Goal: Transaction & Acquisition: Purchase product/service

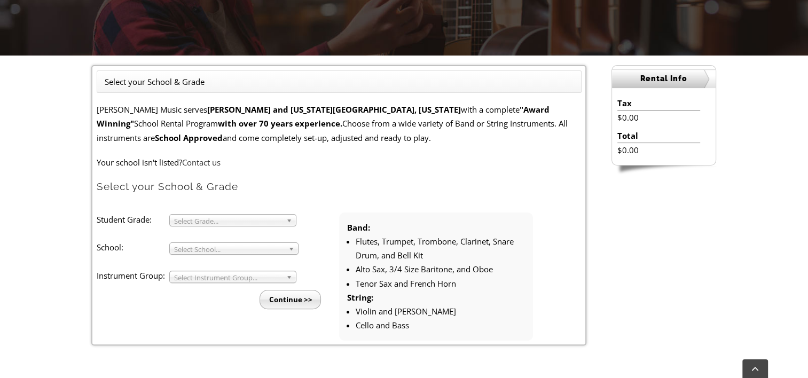
scroll to position [236, 0]
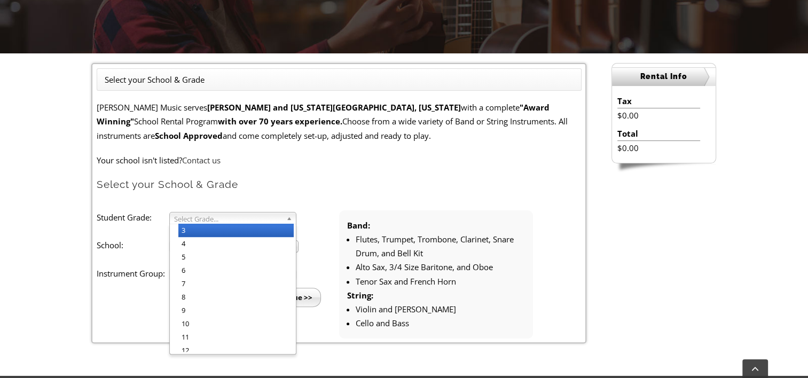
click at [288, 220] on b at bounding box center [291, 218] width 10 height 11
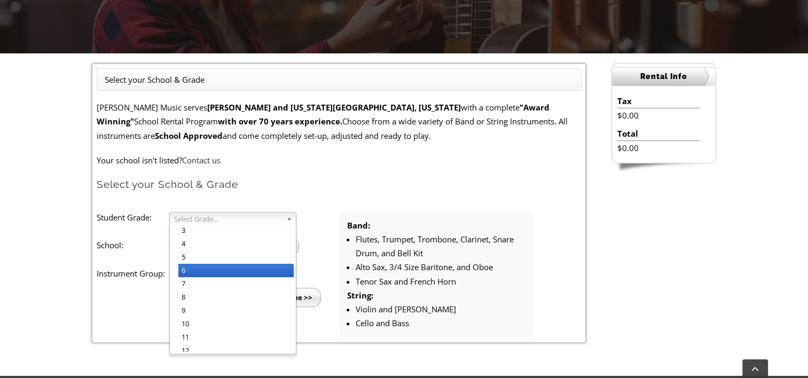
click at [234, 269] on li "6" at bounding box center [235, 270] width 115 height 13
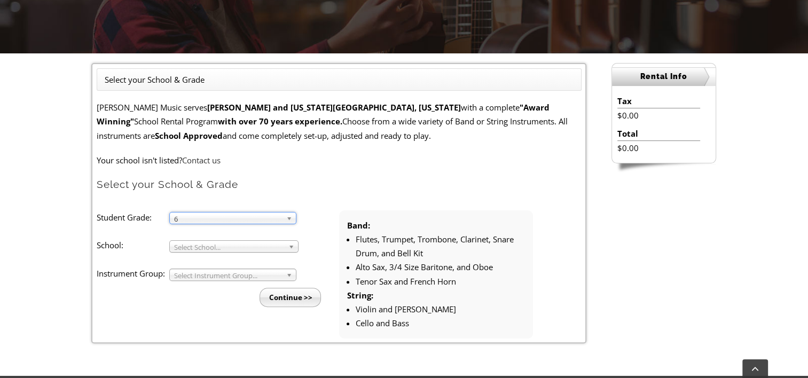
click at [229, 245] on span "Select School..." at bounding box center [229, 247] width 110 height 13
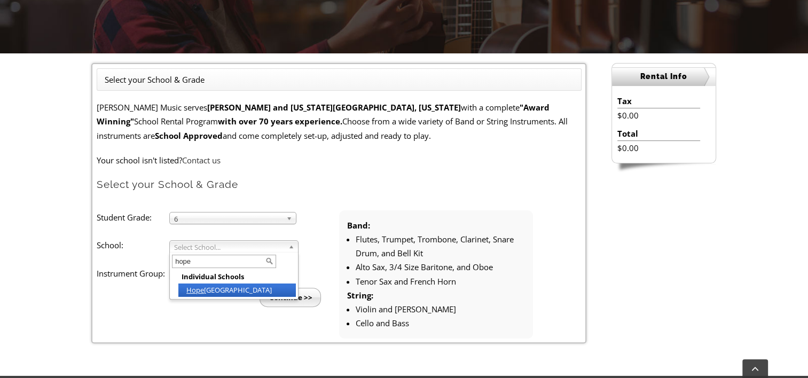
type input "hope"
click at [240, 288] on li "Hope well Elementary" at bounding box center [237, 290] width 118 height 13
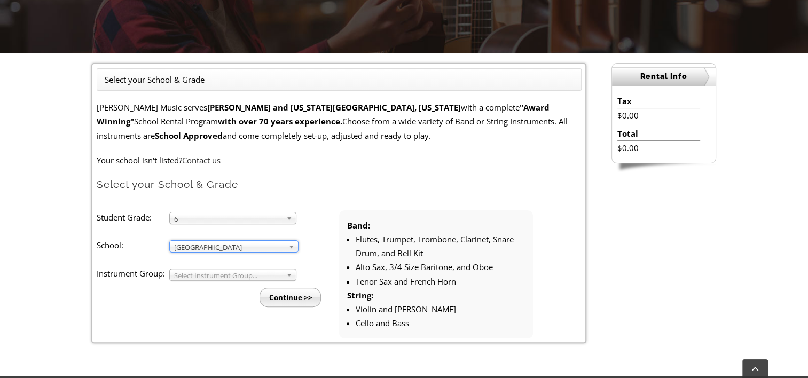
click at [276, 278] on span "Select Instrument Group..." at bounding box center [228, 275] width 108 height 13
click at [206, 299] on li "Strings" at bounding box center [235, 300] width 115 height 13
click at [295, 298] on input "Continue >>" at bounding box center [290, 297] width 61 height 19
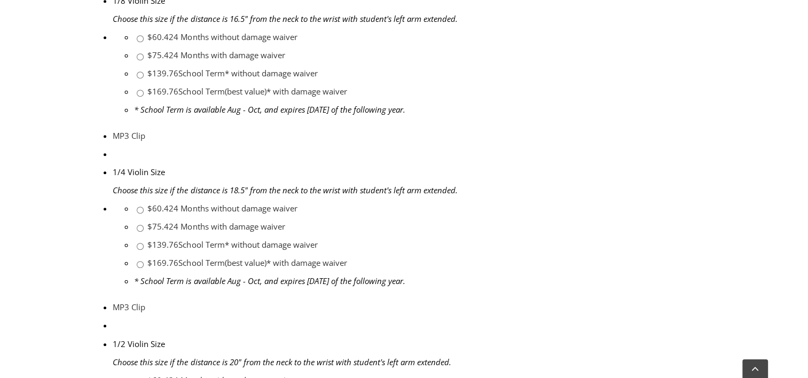
scroll to position [616, 0]
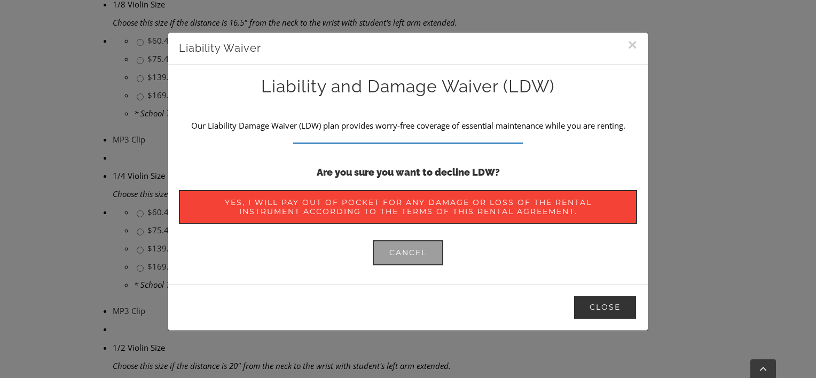
click at [611, 310] on button "Close" at bounding box center [605, 307] width 64 height 25
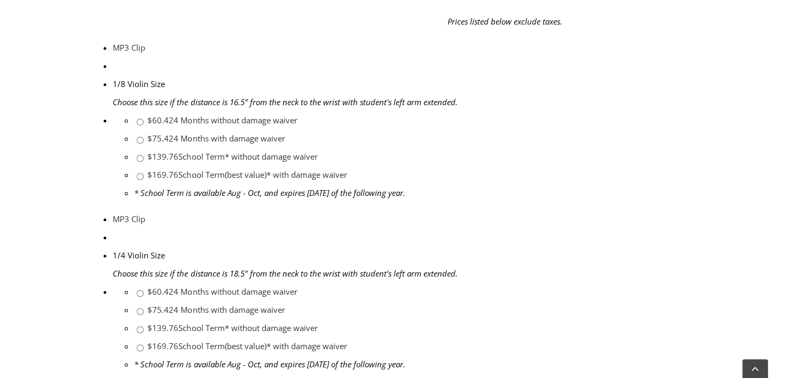
scroll to position [559, 0]
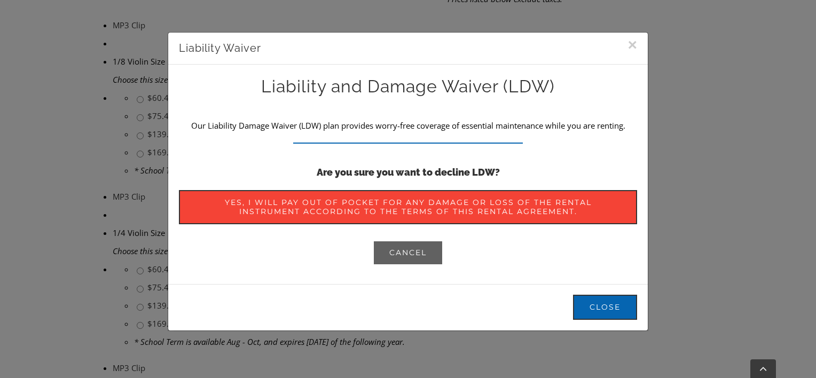
click at [408, 253] on span "Cancel" at bounding box center [407, 252] width 37 height 9
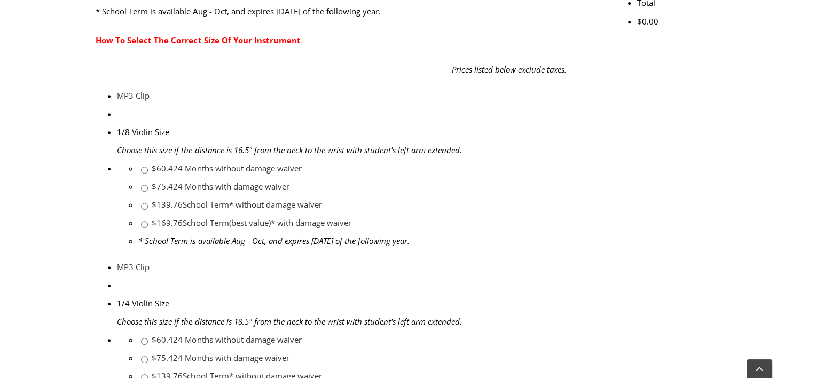
scroll to position [475, 0]
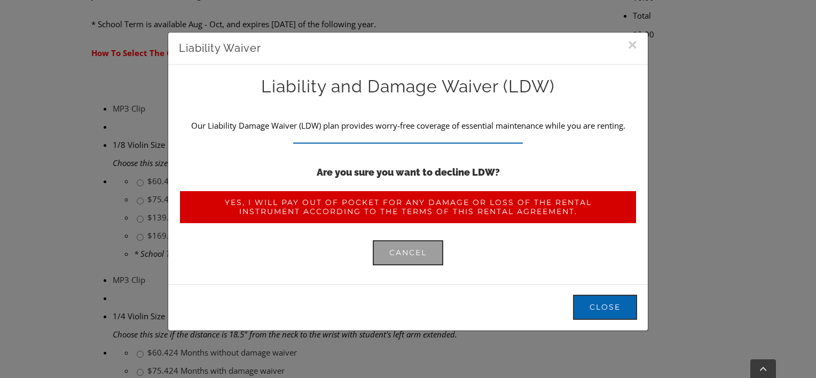
click at [438, 206] on span "Yes, I will pay out of pocket for any damage or loss of the rental instrument a…" at bounding box center [408, 207] width 425 height 18
click at [406, 205] on span "Yes, I will pay out of pocket for any damage or loss of the rental instrument a…" at bounding box center [408, 207] width 425 height 18
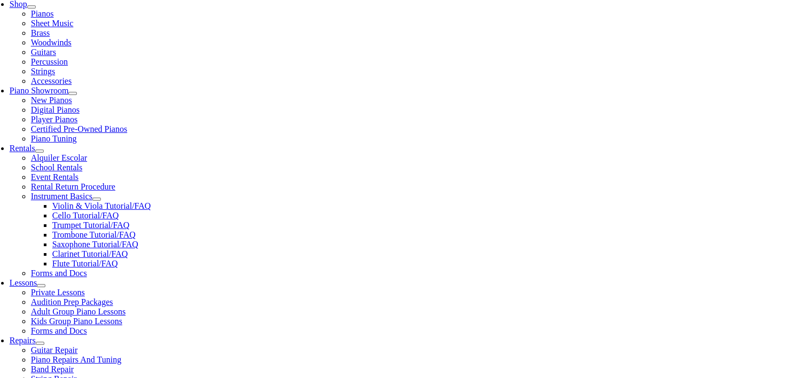
scroll to position [253, 0]
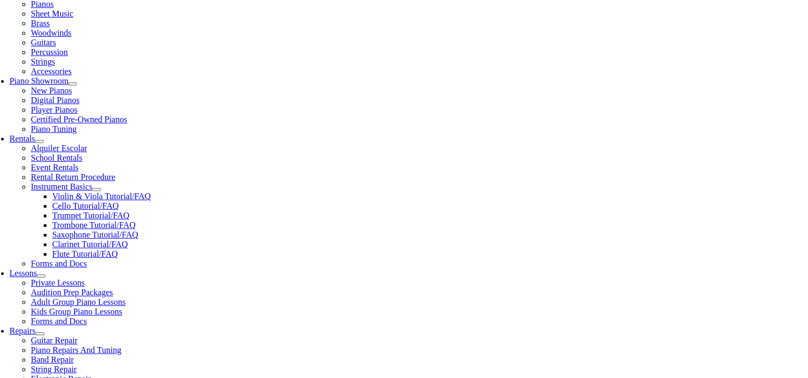
checkbox input"] "true"
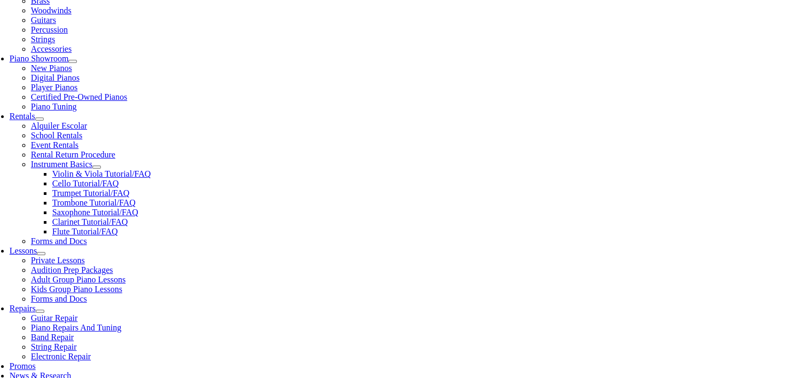
scroll to position [262, 0]
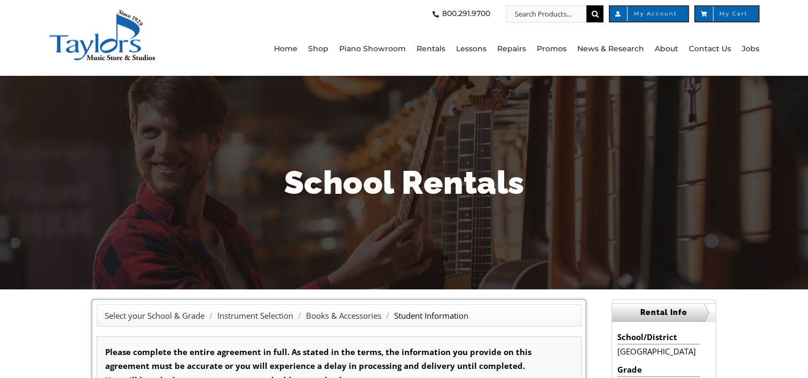
type input "1"
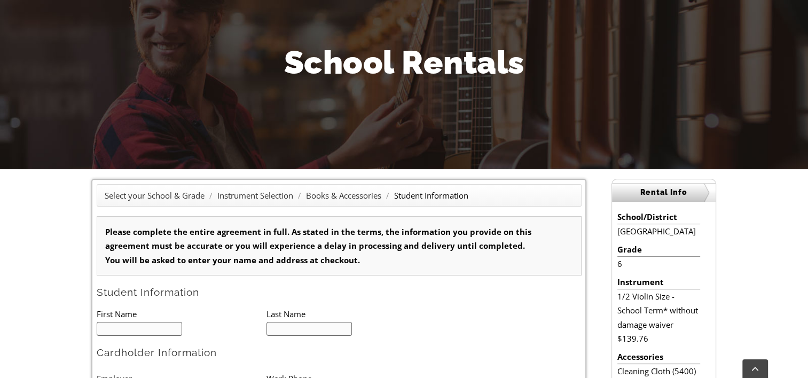
scroll to position [114, 0]
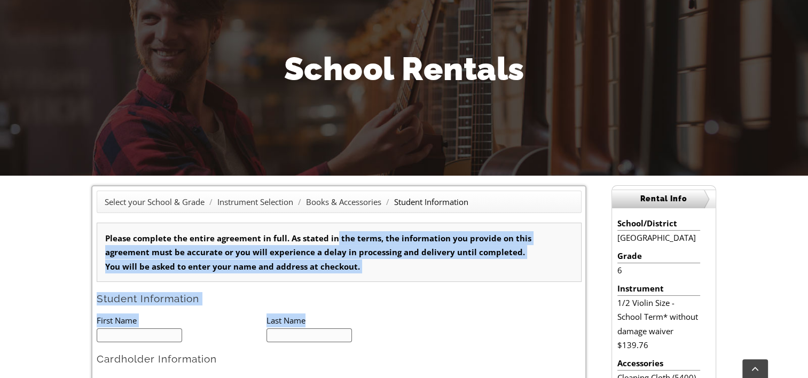
drag, startPoint x: 332, startPoint y: 214, endPoint x: 461, endPoint y: 314, distance: 162.2
click at [471, 304] on h2 "Student Information" at bounding box center [339, 298] width 485 height 13
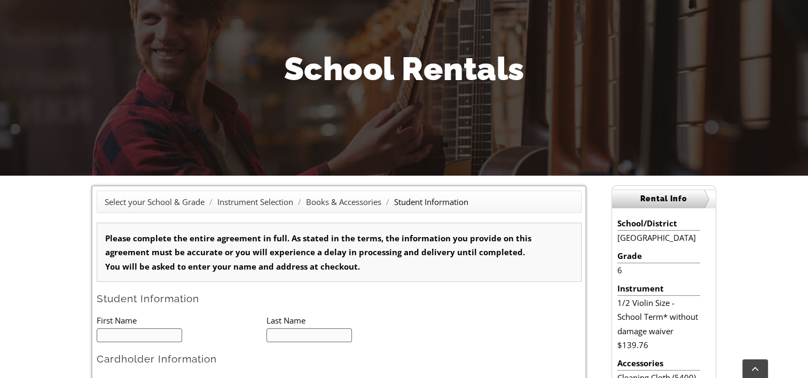
click at [471, 304] on h2 "Student Information" at bounding box center [339, 298] width 485 height 13
click at [345, 201] on link "Books & Accessories" at bounding box center [343, 202] width 75 height 11
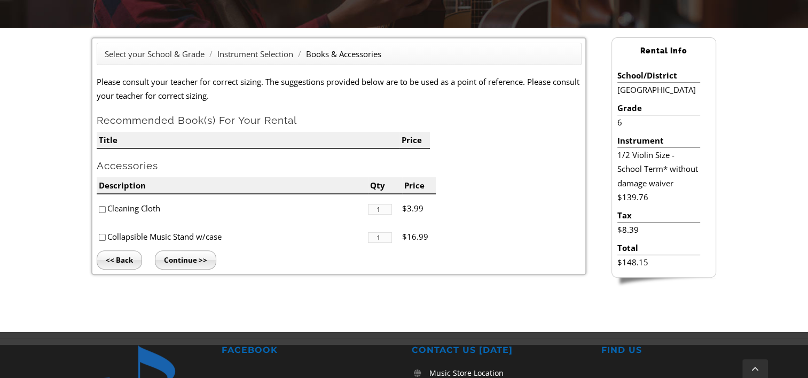
scroll to position [260, 0]
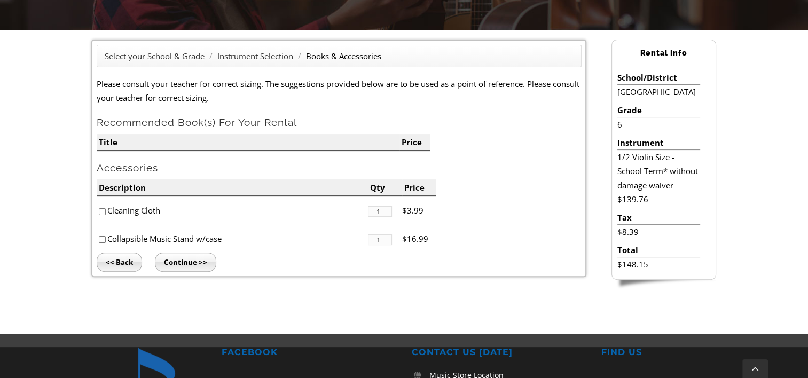
click at [103, 212] on input"] "checkbox" at bounding box center [102, 211] width 7 height 7
checkbox input"] "true"
click at [192, 263] on input "Continue >>" at bounding box center [185, 262] width 61 height 19
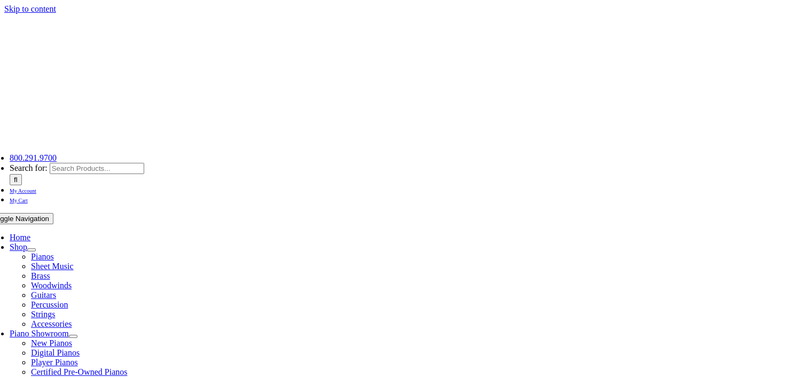
scroll to position [171, 0]
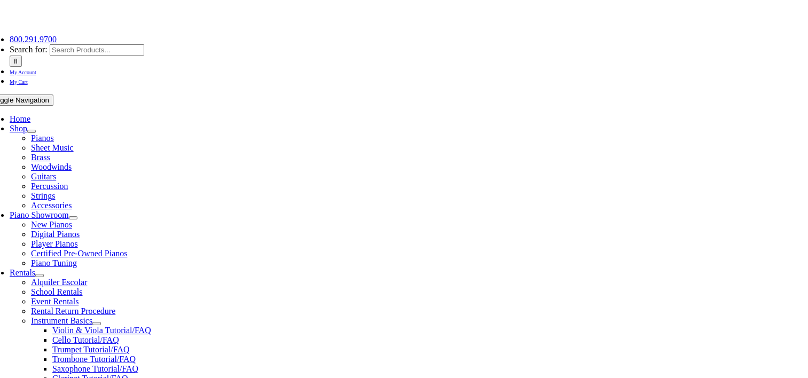
type input "1"
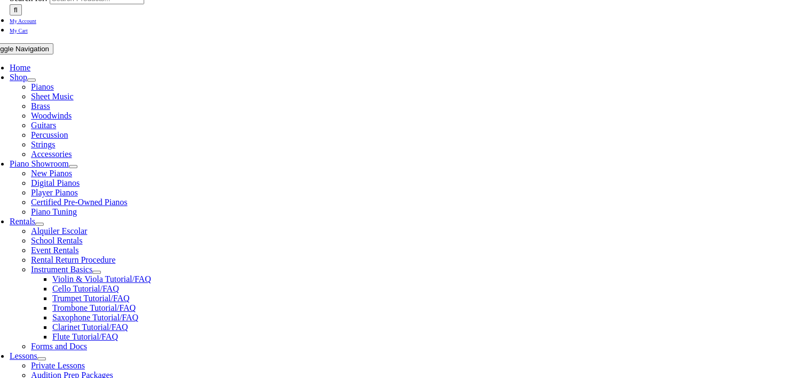
scroll to position [162, 0]
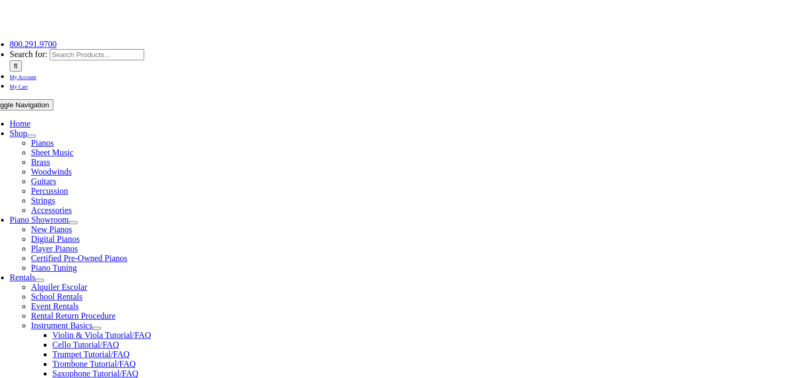
type input "1"
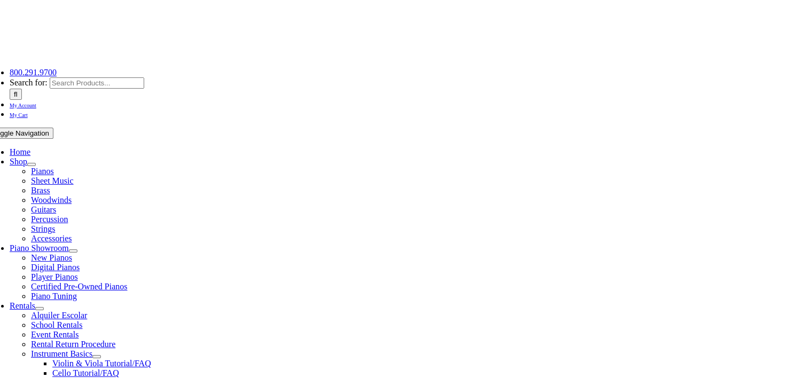
scroll to position [102, 0]
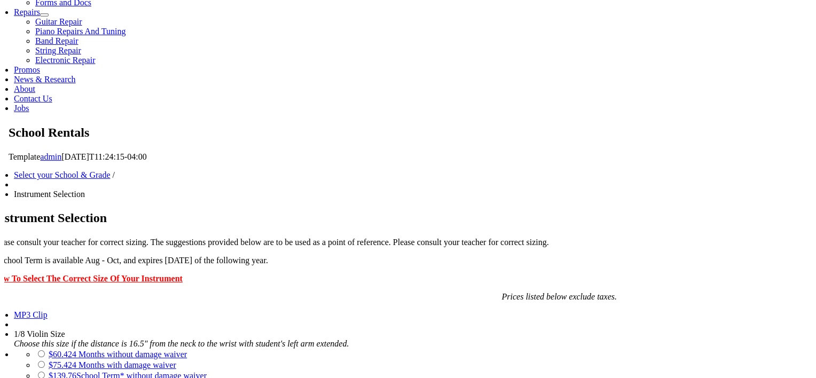
scroll to position [594, 0]
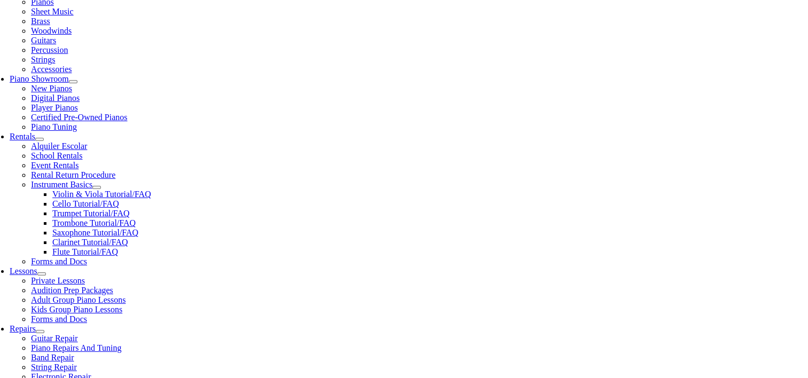
scroll to position [251, 0]
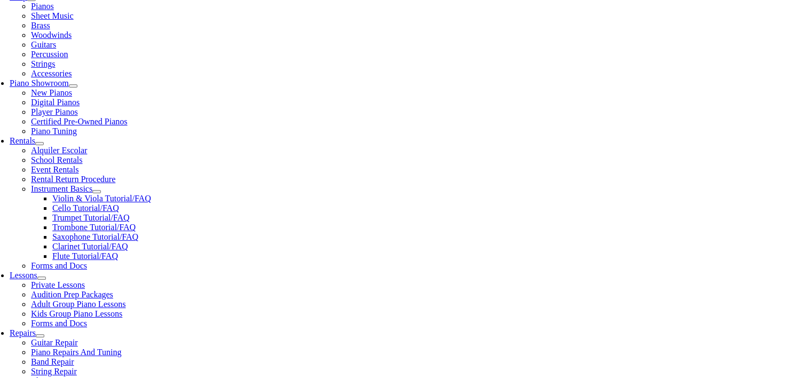
checkbox input"] "true"
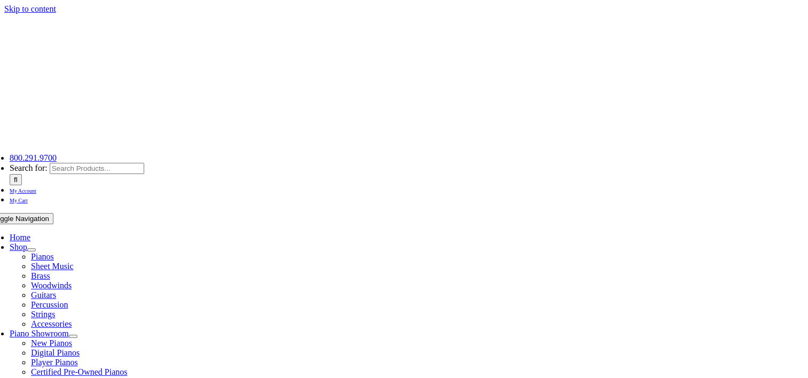
type input "1"
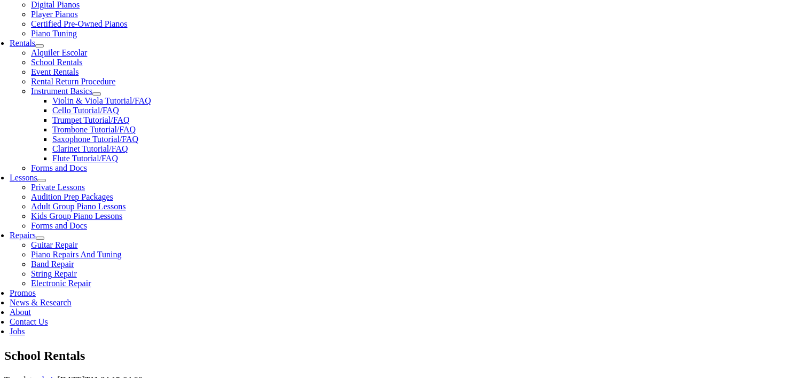
scroll to position [359, 0]
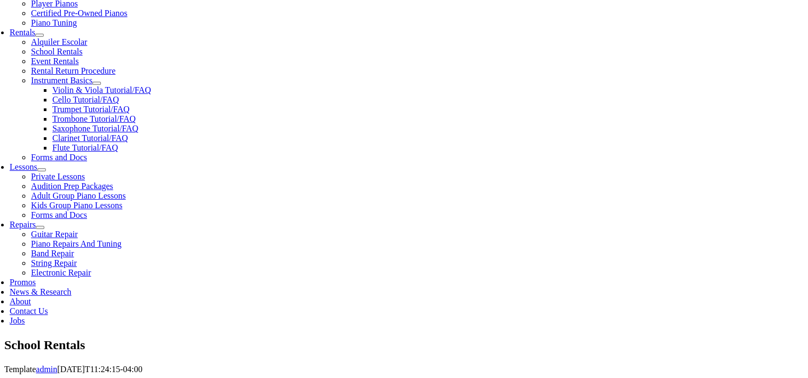
type input "Mark"
type input "E Duross"
type input "4847535608"
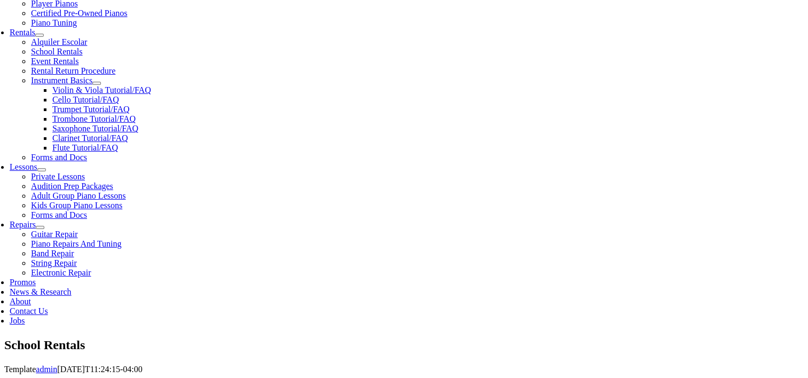
type input "J.F Sobieski Mechanical Contractors, Inc."
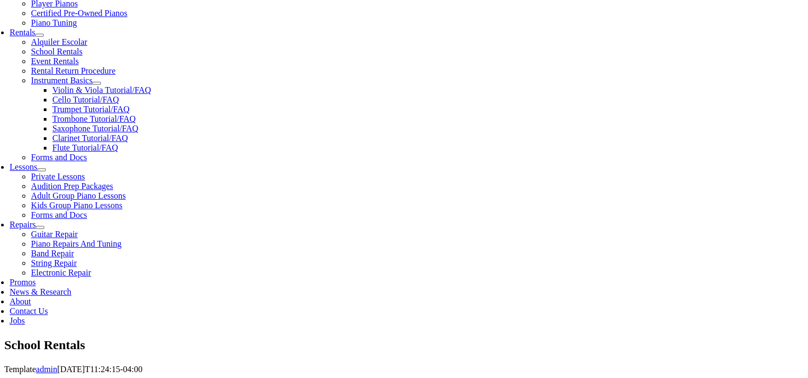
type input "27346374"
type input "12/08/1985"
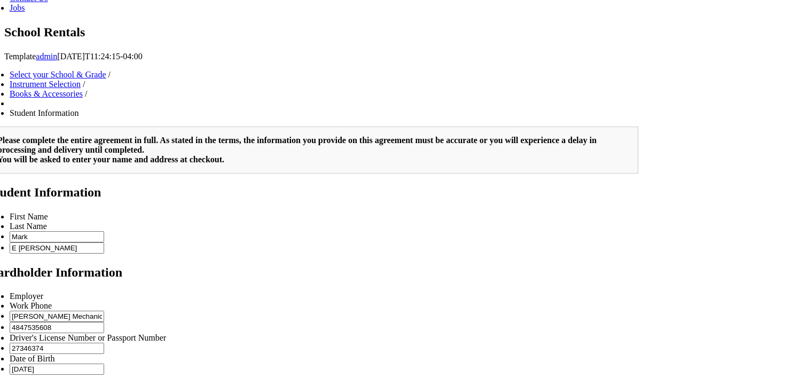
scroll to position [677, 0]
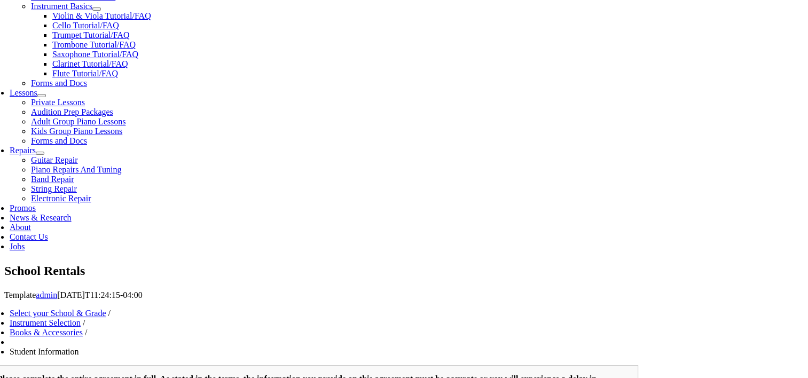
scroll to position [432, 0]
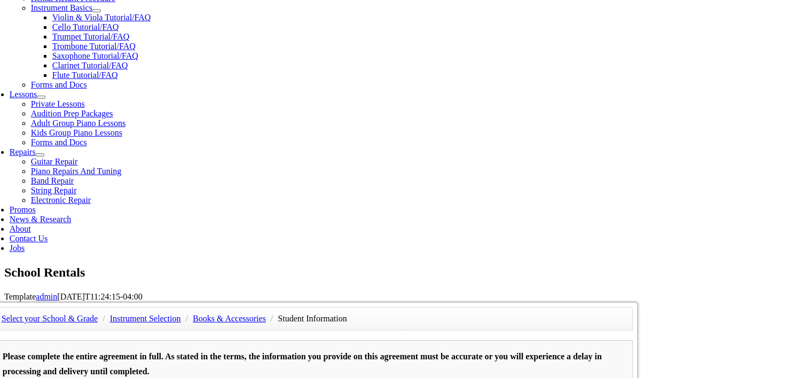
type input "Courtney Duross"
type input "4843565623"
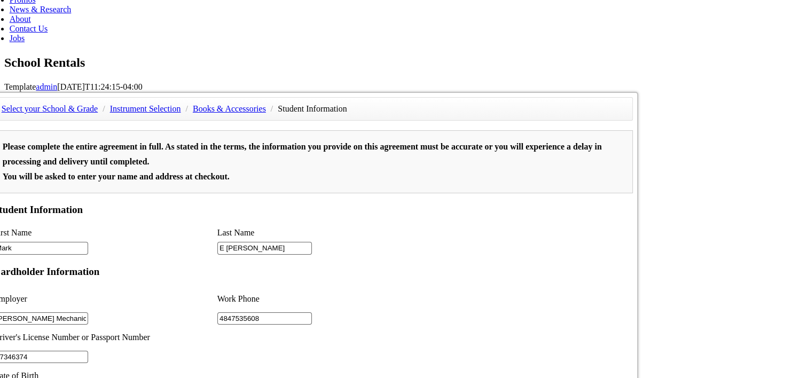
scroll to position [650, 0]
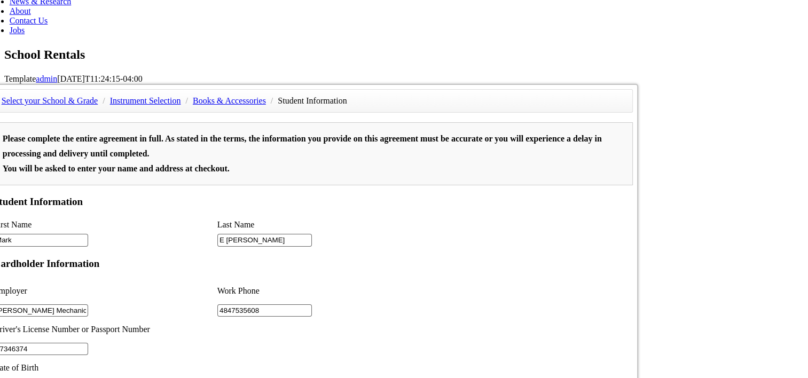
type input "Skills Alliance, LLC"
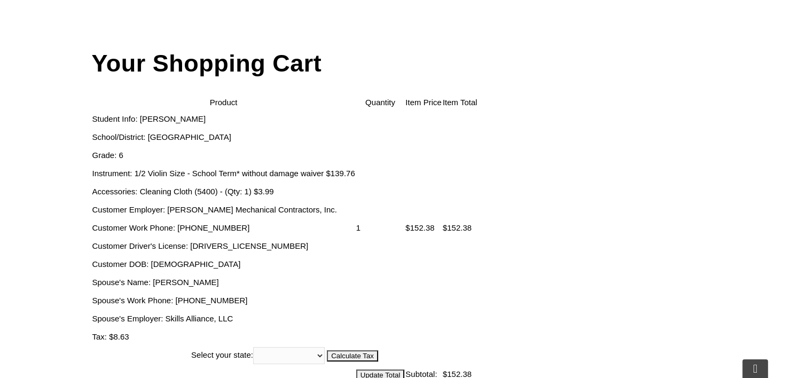
scroll to position [370, 0]
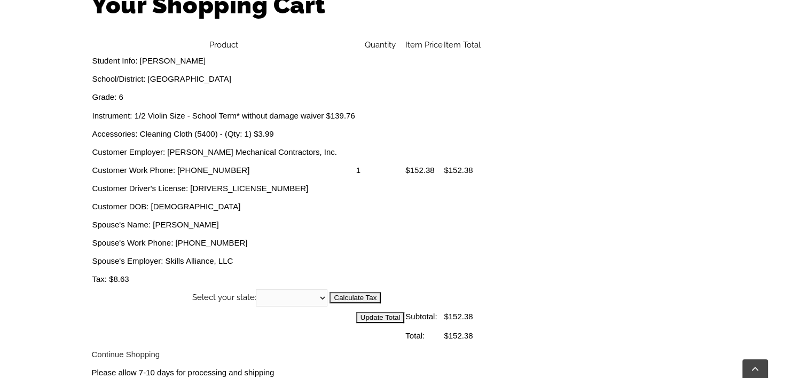
click at [752, 45] on div "Your Shopping Cart Product Quantity Item Price Item Total Student Info: Mark E …" at bounding box center [404, 186] width 808 height 447
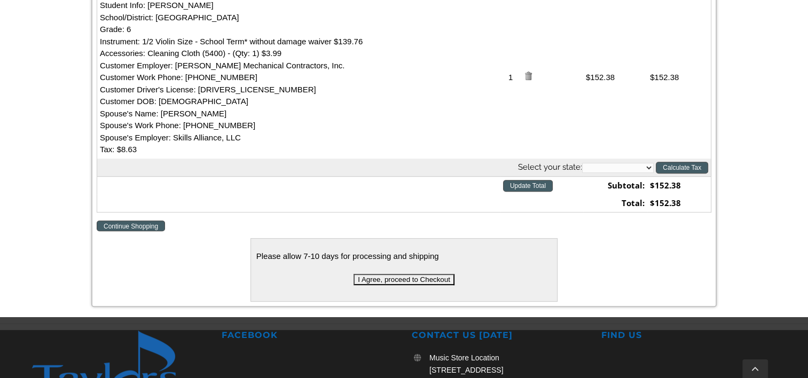
click at [649, 171] on select "[US_STATE] [US_STATE] [US_STATE] [US_STATE] [US_STATE] [US_STATE] [US_STATE] [U…" at bounding box center [618, 168] width 72 height 10
select select "PA"
click at [582, 163] on select "[US_STATE] [US_STATE] [US_STATE] [US_STATE] [US_STATE] [US_STATE] [US_STATE] [U…" at bounding box center [618, 168] width 72 height 10
click at [684, 168] on input "Calculate Tax" at bounding box center [682, 168] width 52 height 12
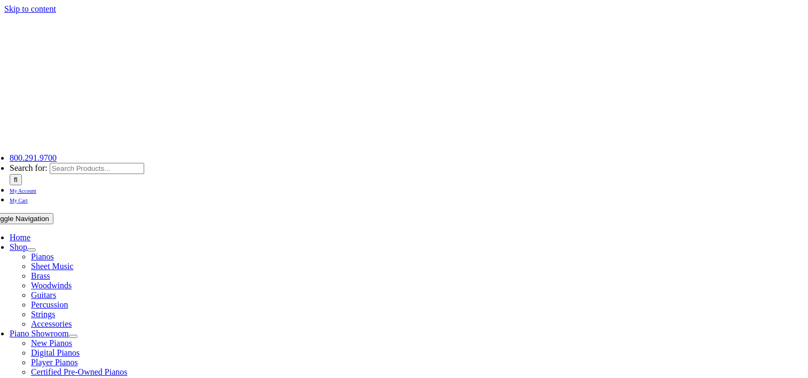
select select "PA"
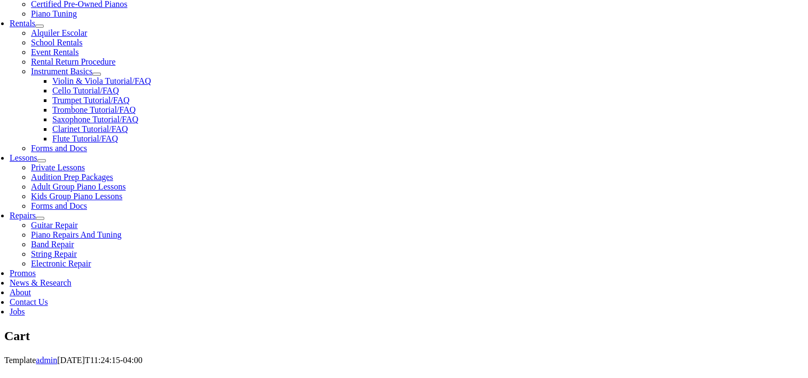
scroll to position [367, 0]
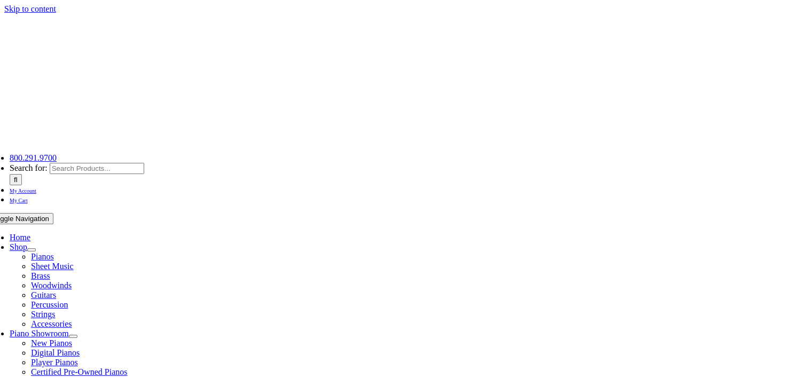
type input "[EMAIL_ADDRESS][DOMAIN_NAME]"
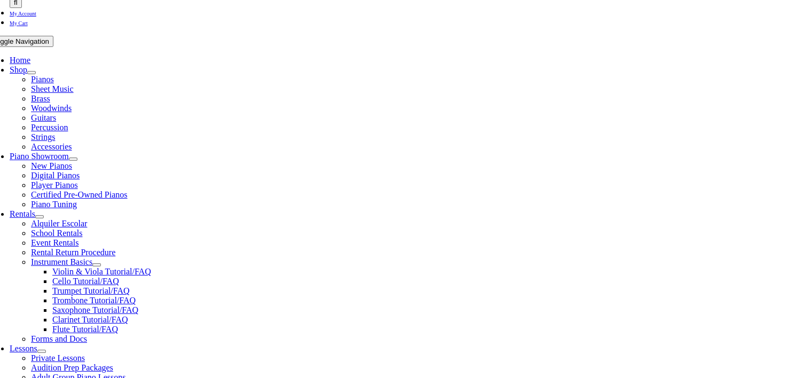
scroll to position [190, 0]
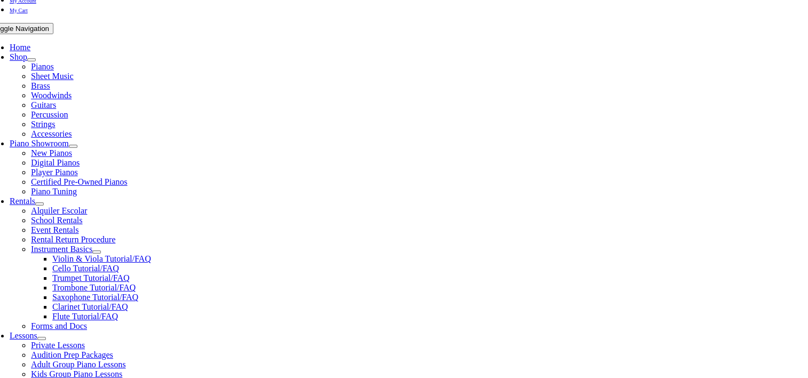
drag, startPoint x: 111, startPoint y: 219, endPoint x: 89, endPoint y: 235, distance: 27.1
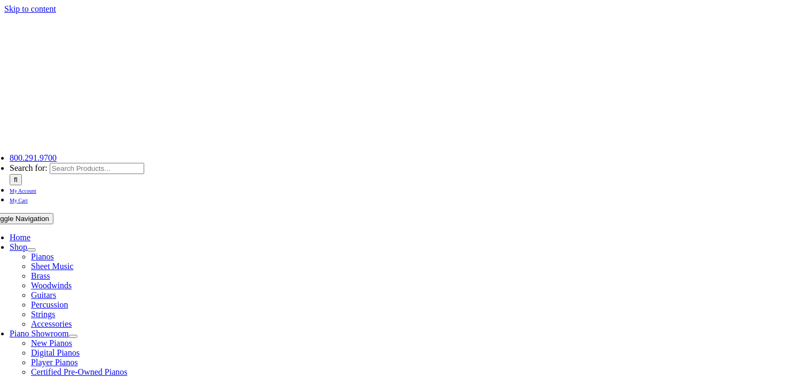
select select
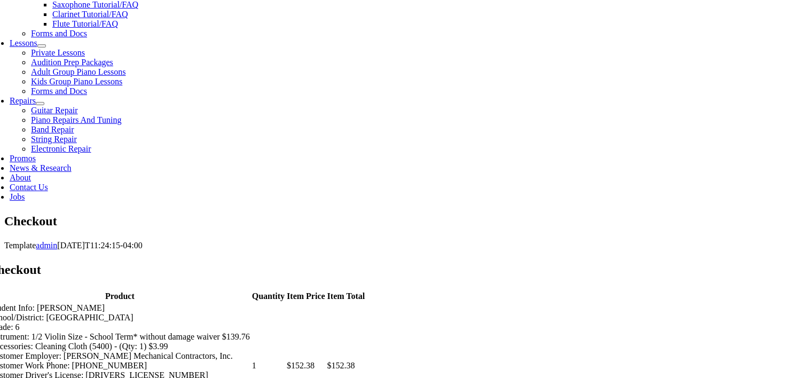
scroll to position [494, 0]
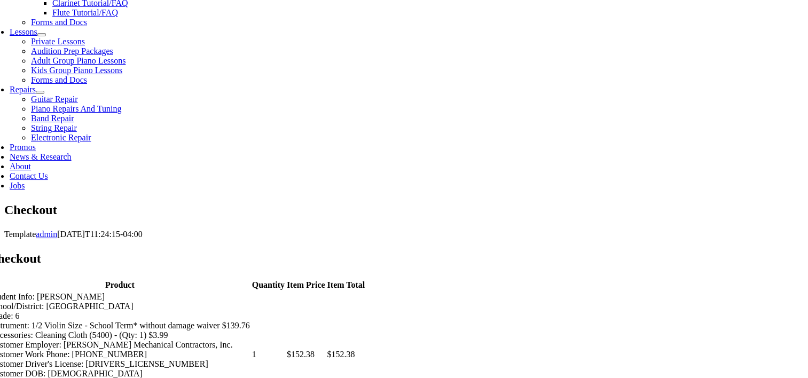
type input "Mark"
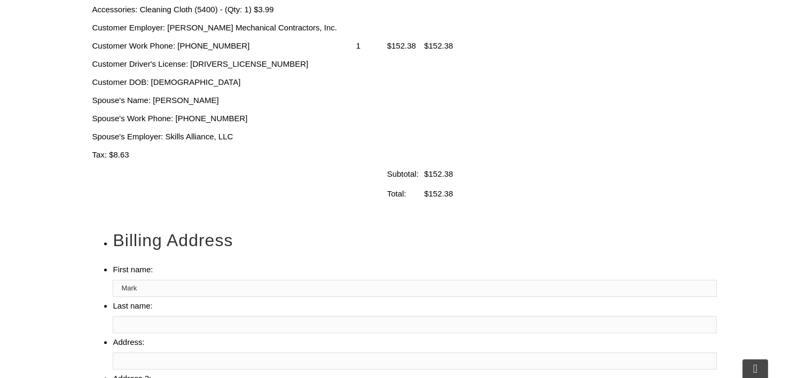
type input "E [PERSON_NAME]"
type input "[STREET_ADDRESS]"
type input "[GEOGRAPHIC_DATA]"
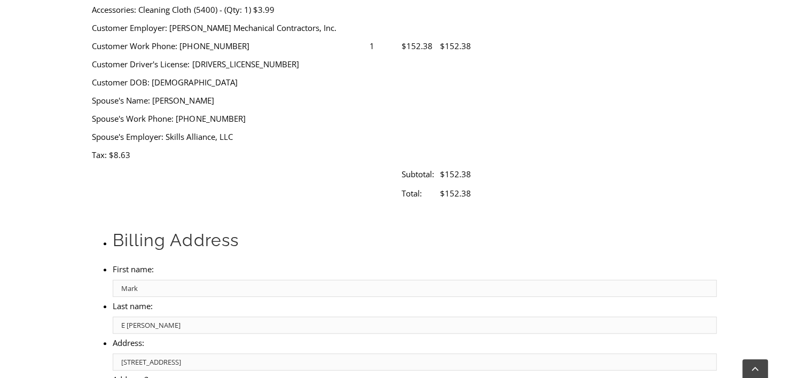
select select "PA"
type input "19363"
type input "4847535608"
type input "[EMAIL_ADDRESS][DOMAIN_NAME]"
drag, startPoint x: 530, startPoint y: 122, endPoint x: 520, endPoint y: 129, distance: 13.0
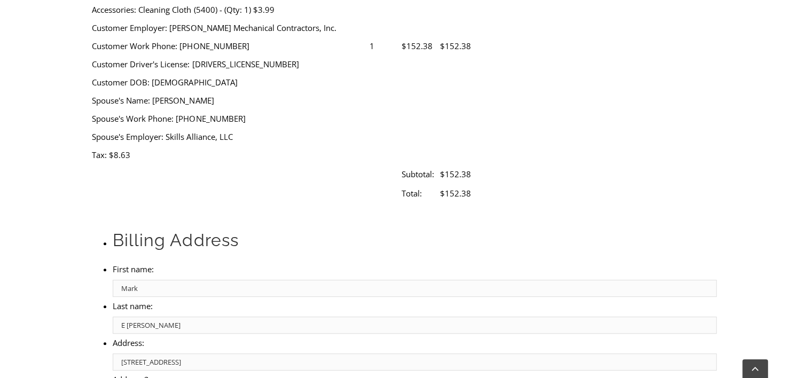
select select "visa"
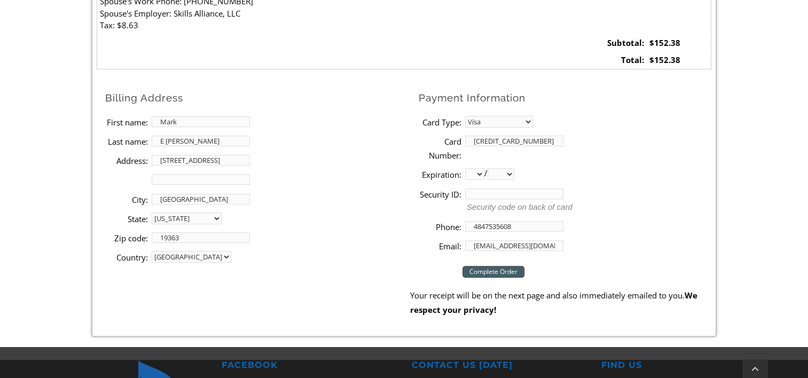
type input "[CREDIT_CARD_NUMBER]"
click at [481, 174] on select "01 02 03 04 05 06 07 08 09 10 11 12" at bounding box center [474, 174] width 19 height 12
select select "03"
click at [465, 168] on select "01 02 03 04 05 06 07 08 09 10 11 12" at bounding box center [474, 174] width 19 height 12
click at [514, 176] on select "2025 2026 2027 2028 2029 2030 2031 2032 2033 2034 2035 2036 2037" at bounding box center [501, 174] width 27 height 12
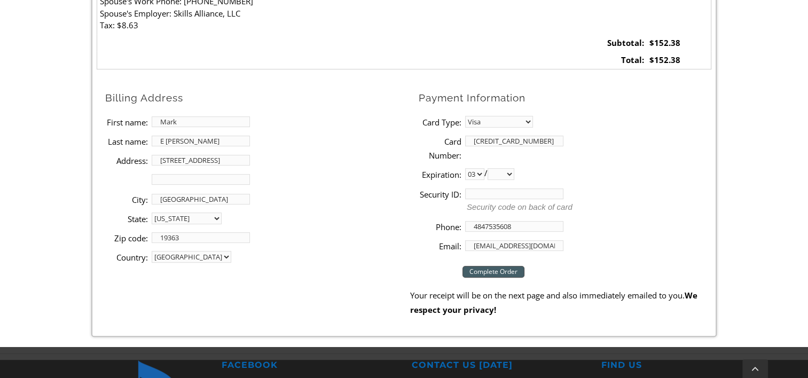
select select "2027"
click at [491, 168] on select "2025 2026 2027 2028 2029 2030 2031 2032 2033 2034 2035 2036 2037" at bounding box center [501, 174] width 27 height 12
click at [488, 192] on input "Security ID:" at bounding box center [514, 194] width 98 height 11
type input "066"
click at [508, 269] on input "Complete Order" at bounding box center [494, 272] width 62 height 12
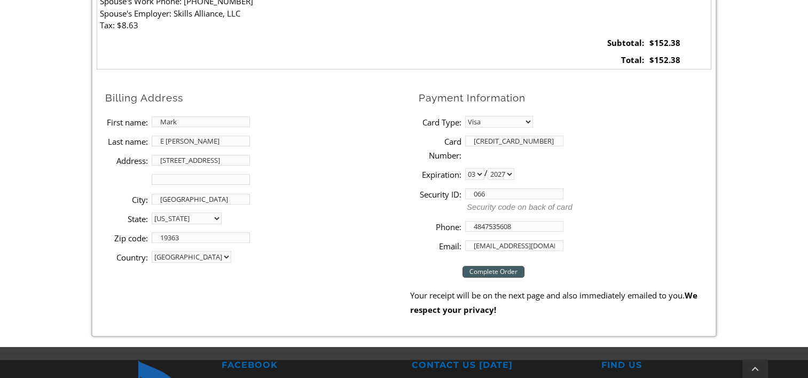
click at [600, 133] on form "Billing Address First name: [PERSON_NAME] Last name: [PERSON_NAME] Address: [ST…" at bounding box center [404, 203] width 615 height 227
